Goal: Task Accomplishment & Management: Manage account settings

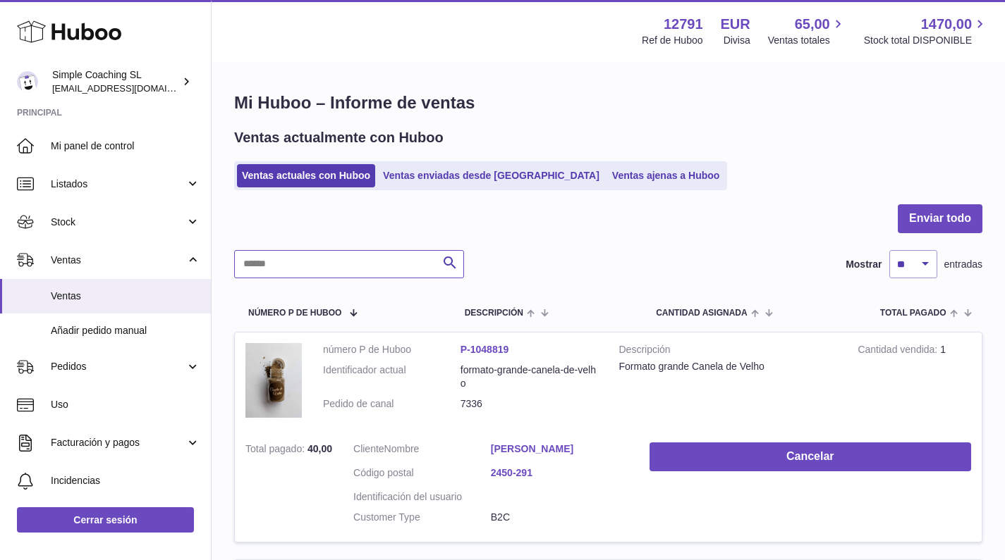
click at [285, 259] on input "text" at bounding box center [349, 264] width 230 height 28
type input "****"
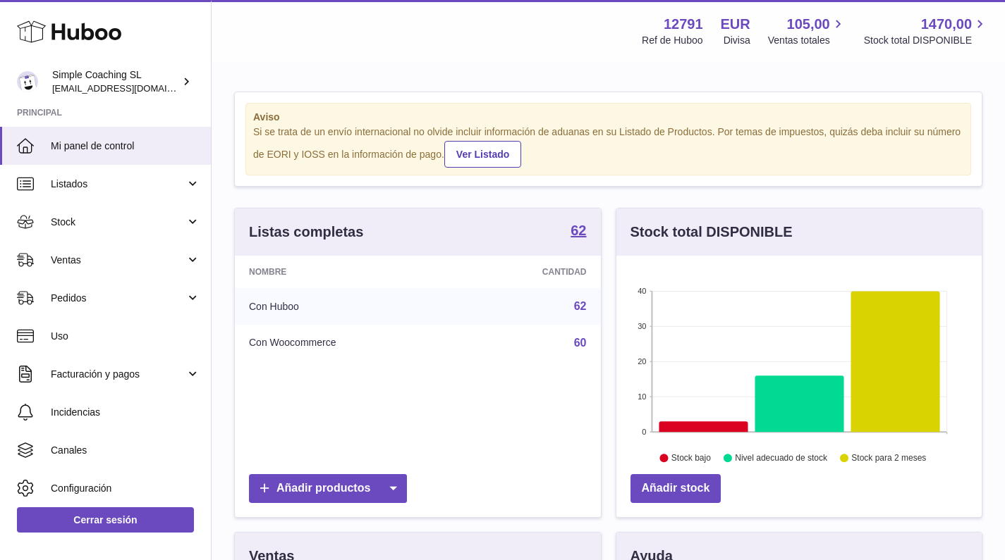
scroll to position [220, 365]
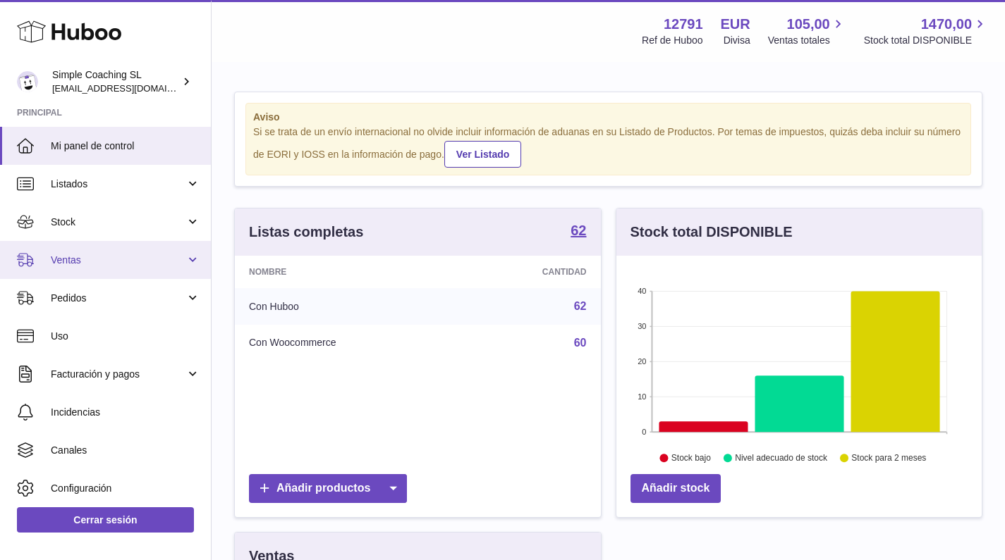
click at [130, 265] on link "Ventas" at bounding box center [105, 260] width 211 height 38
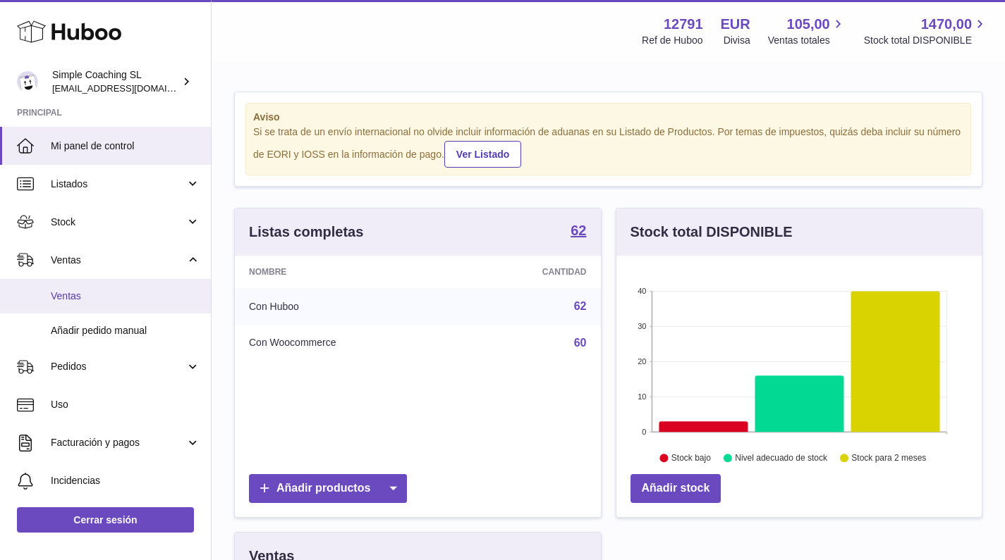
click at [119, 297] on span "Ventas" at bounding box center [125, 296] width 149 height 13
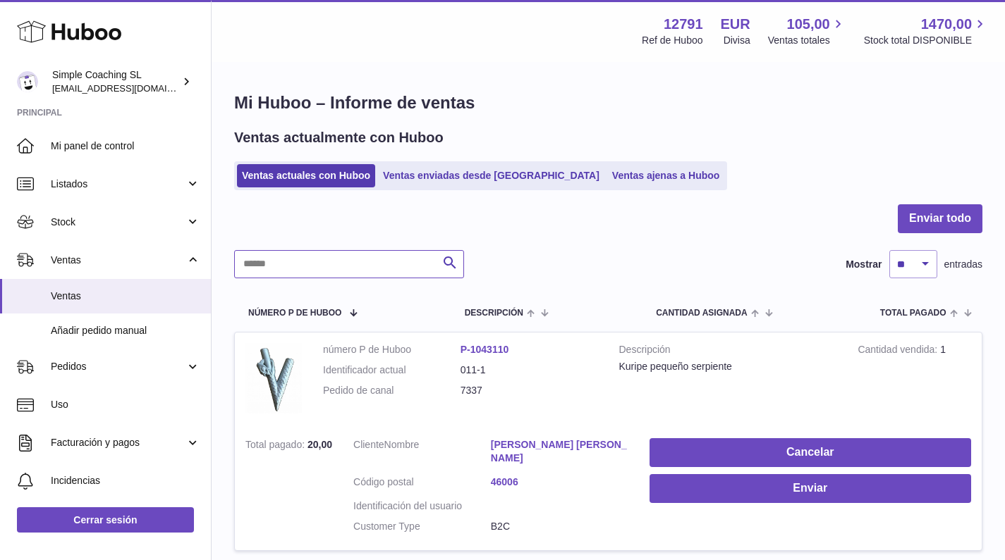
click at [385, 266] on input "text" at bounding box center [349, 264] width 230 height 28
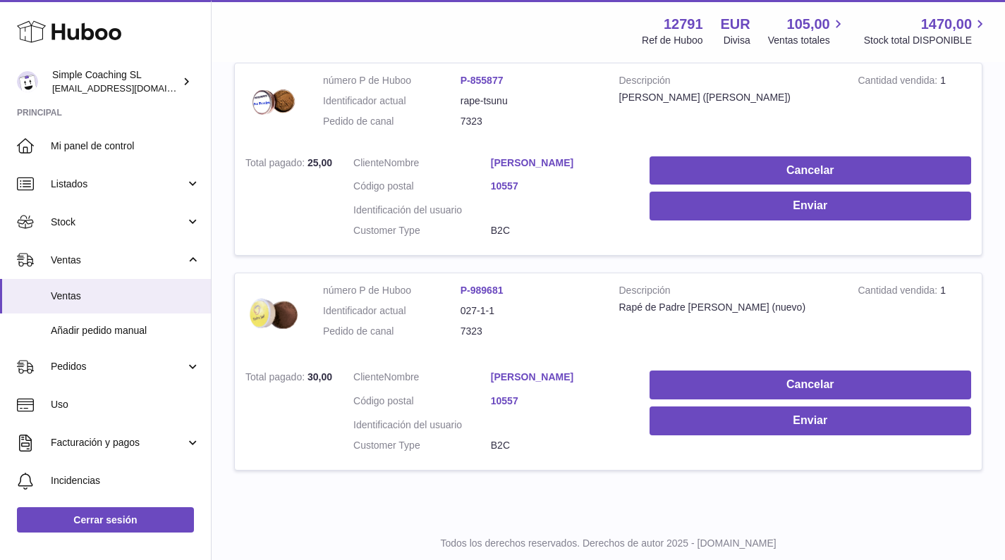
scroll to position [465, 0]
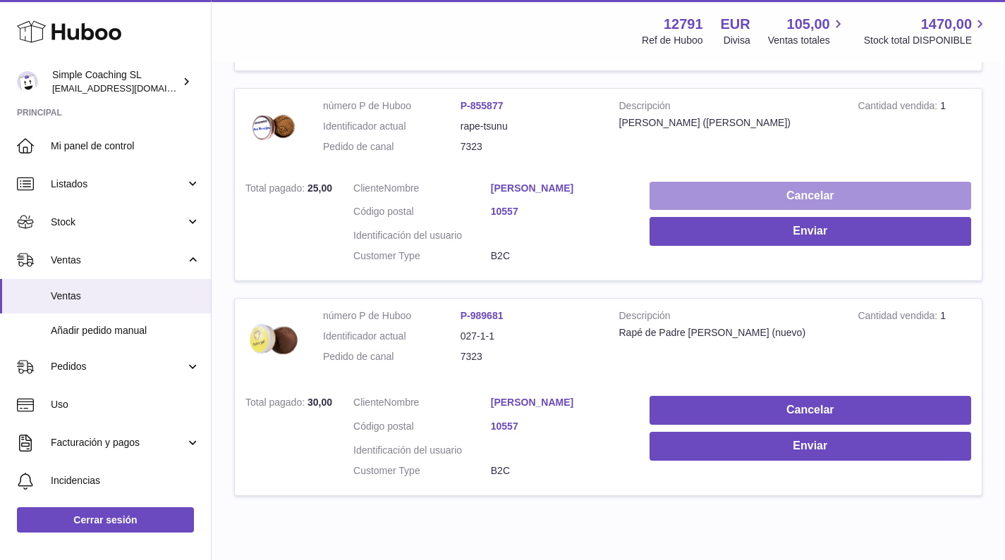
type input "****"
click at [813, 198] on button "Cancelar" at bounding box center [809, 196] width 321 height 29
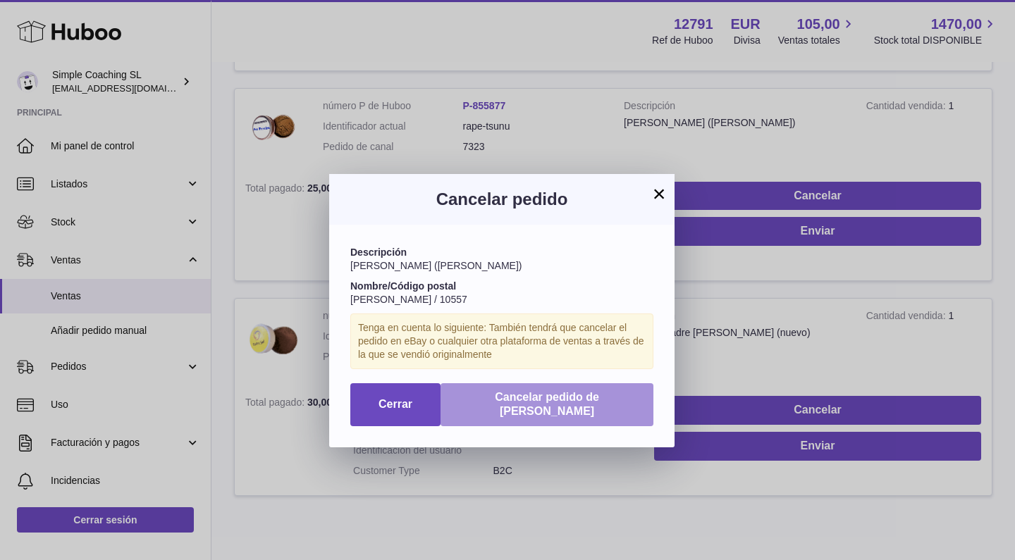
click at [599, 391] on span "Cancelar pedido de Huboo" at bounding box center [547, 404] width 104 height 27
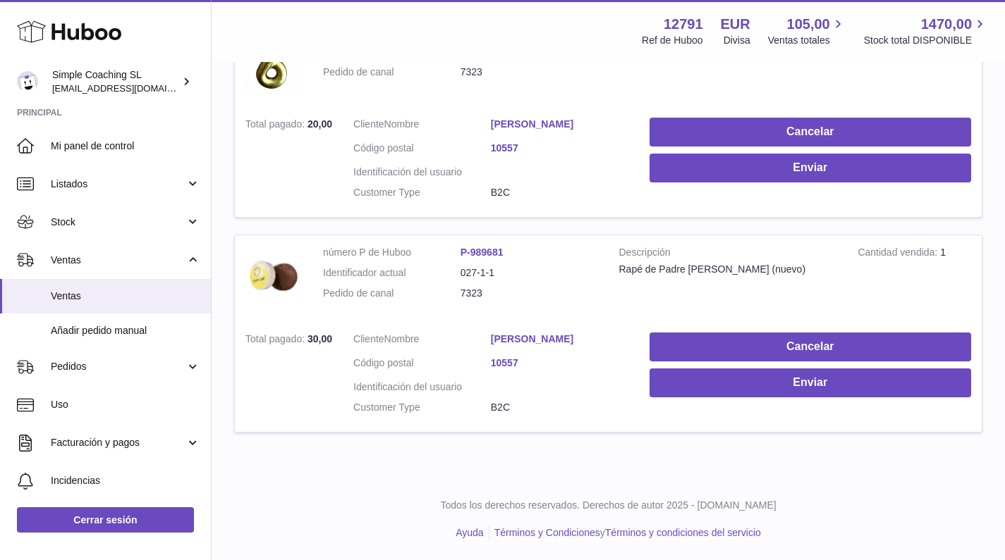
scroll to position [309, 0]
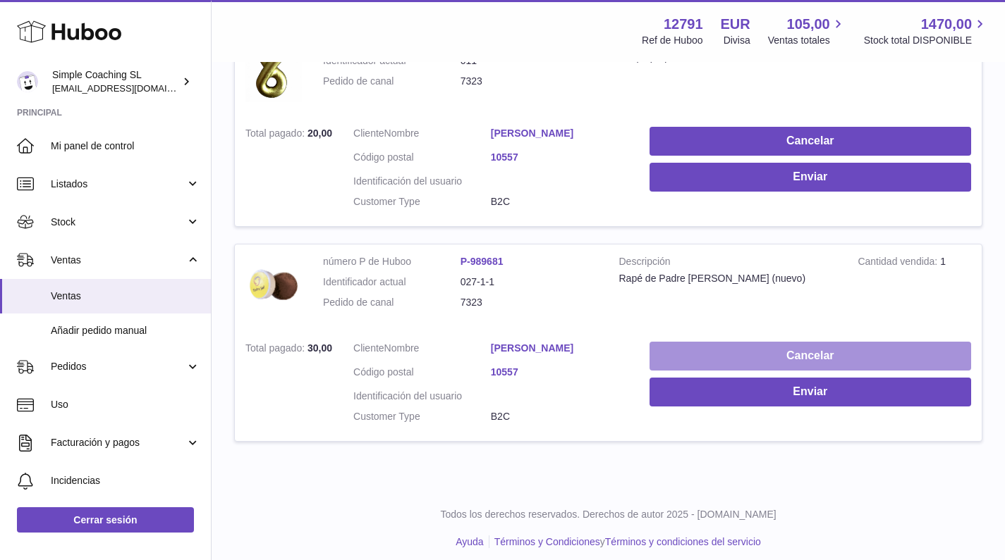
click at [749, 351] on button "Cancelar" at bounding box center [809, 356] width 321 height 29
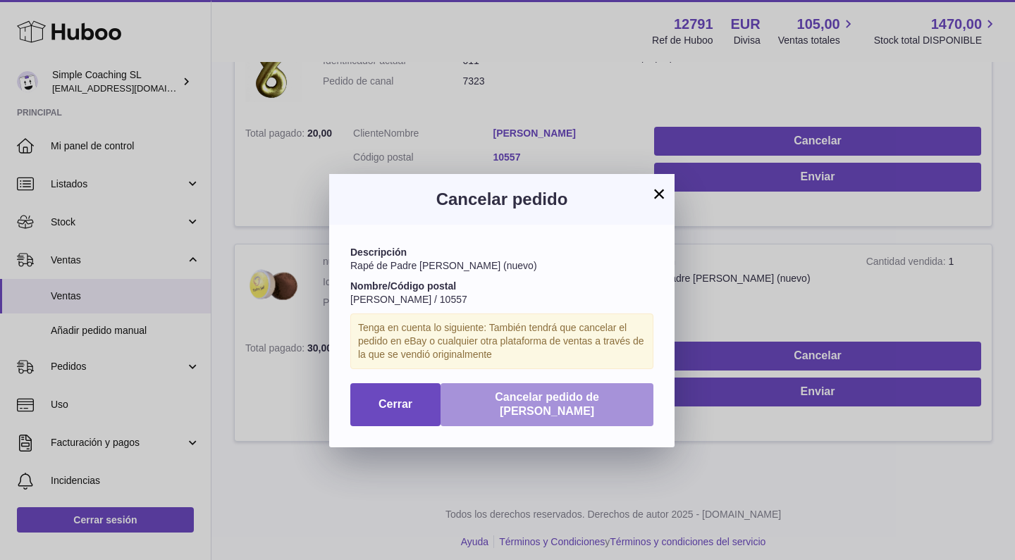
click at [604, 386] on button "Cancelar pedido de Huboo" at bounding box center [547, 405] width 213 height 44
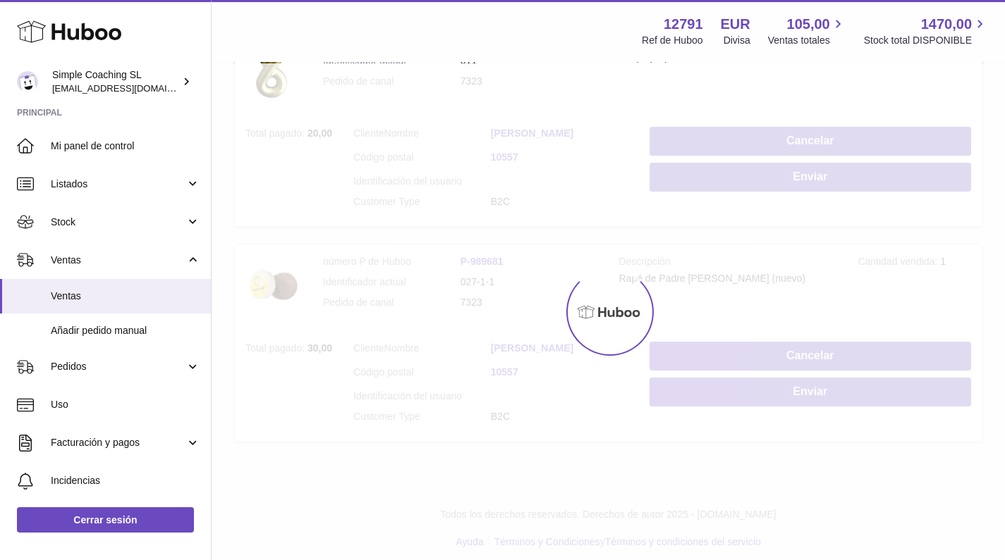
scroll to position [98, 0]
